Goal: Task Accomplishment & Management: Manage account settings

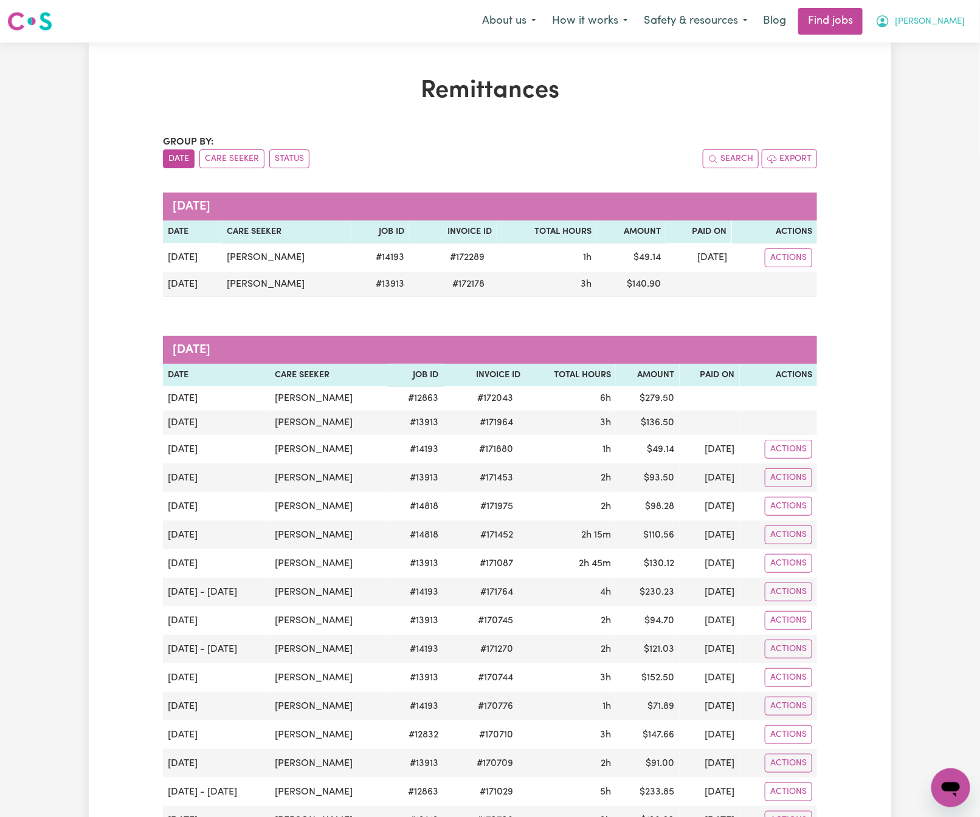
click at [945, 16] on span "[PERSON_NAME]" at bounding box center [930, 21] width 70 height 13
click at [943, 84] on link "Logout" at bounding box center [924, 92] width 96 height 23
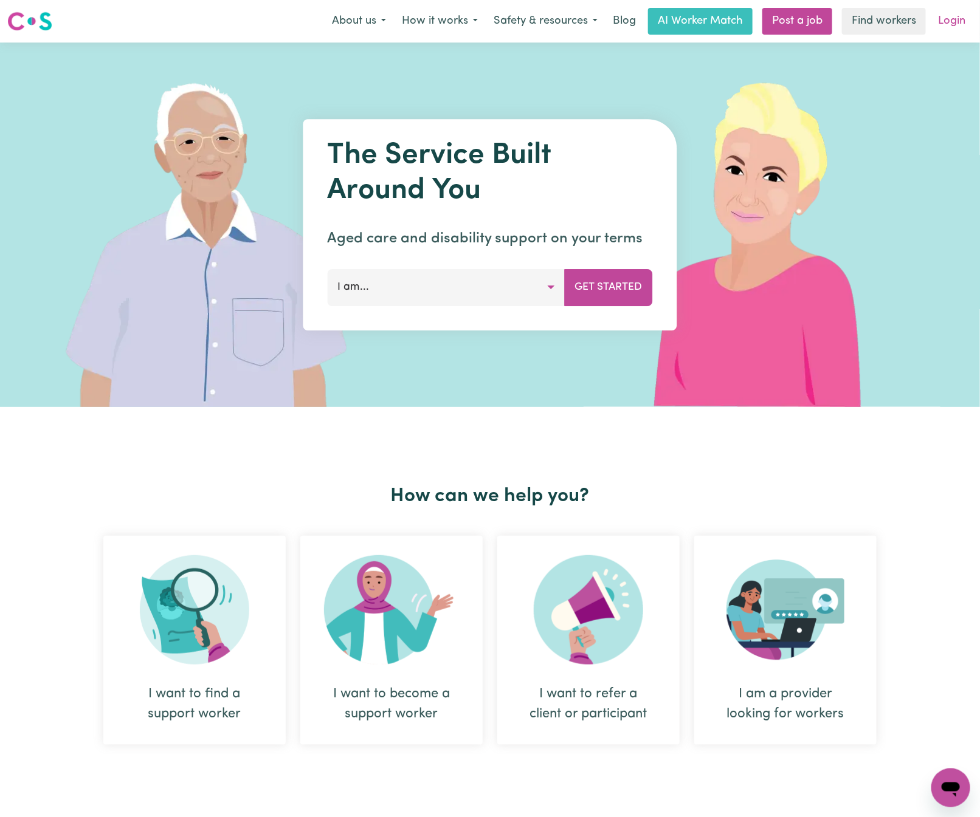
click at [958, 13] on link "Login" at bounding box center [952, 21] width 42 height 27
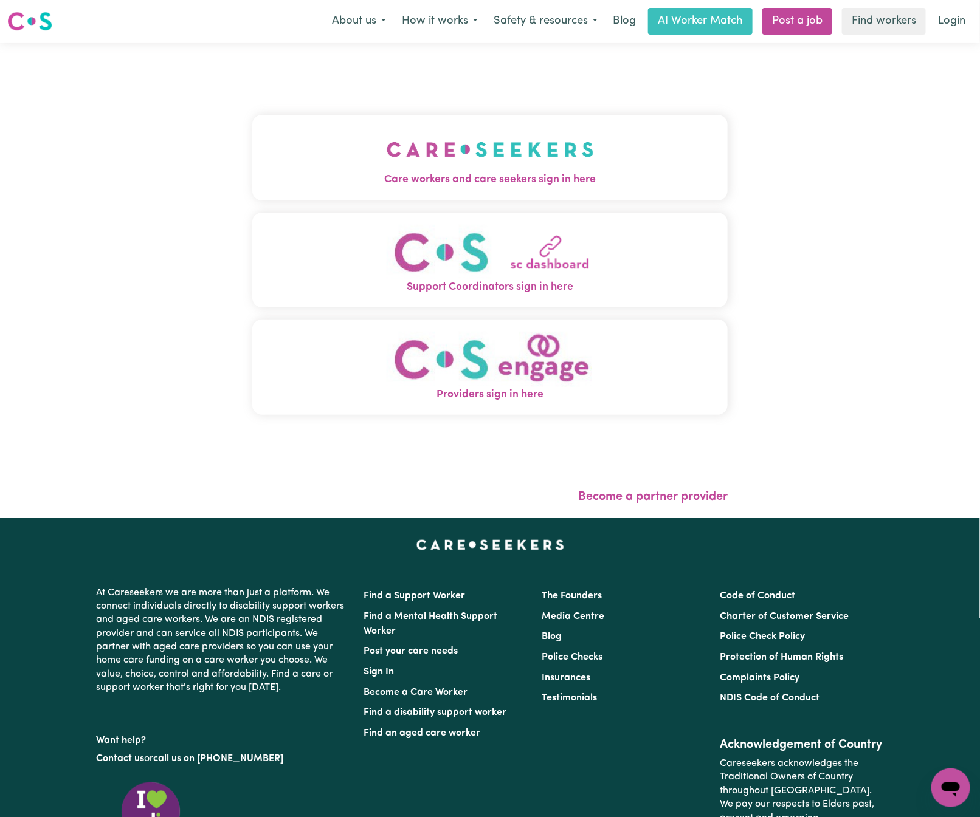
click at [387, 159] on img "Care workers and care seekers sign in here" at bounding box center [490, 149] width 207 height 45
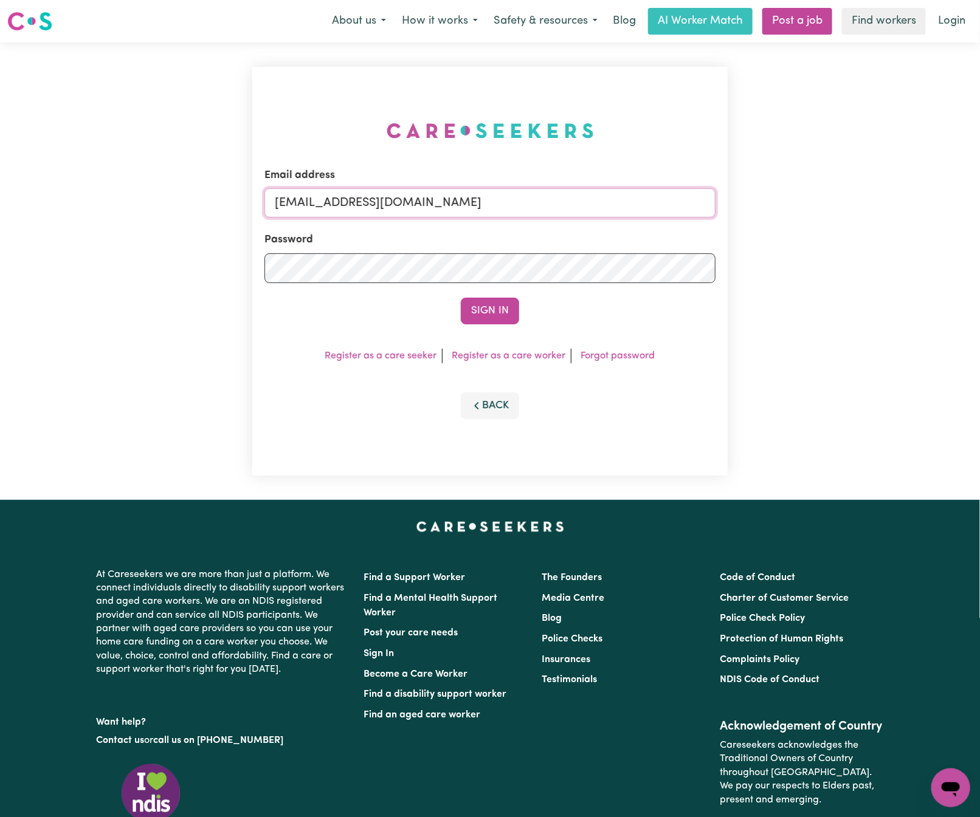
drag, startPoint x: 339, startPoint y: 194, endPoint x: 768, endPoint y: 196, distance: 429.1
click at [768, 196] on div "Email address [EMAIL_ADDRESS][DOMAIN_NAME] Password Sign In Register as a care …" at bounding box center [490, 272] width 980 height 458
paste input "[EMAIL_ADDRESS][PERSON_NAME][DOMAIN_NAME]"
type input "superuser~[EMAIL_ADDRESS][PERSON_NAME][DOMAIN_NAME]"
click at [461, 298] on button "Sign In" at bounding box center [490, 311] width 58 height 27
